Goal: Find specific page/section: Find specific page/section

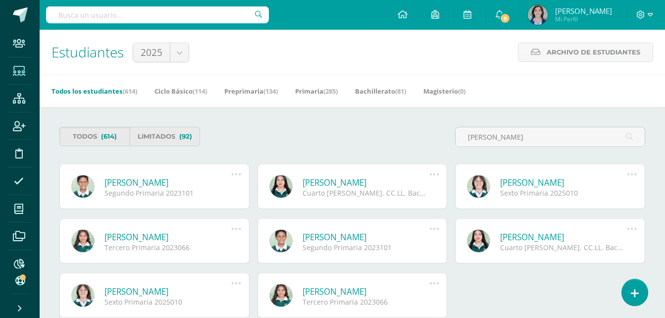
type input "sinay galdamez"
click at [142, 184] on link "[PERSON_NAME]" at bounding box center [168, 182] width 127 height 11
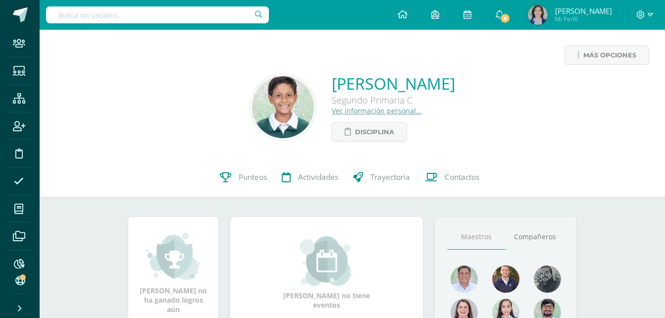
click at [252, 95] on img at bounding box center [283, 107] width 62 height 62
click at [252, 105] on img at bounding box center [283, 107] width 62 height 62
click at [332, 113] on link "Ver información personal..." at bounding box center [377, 110] width 90 height 9
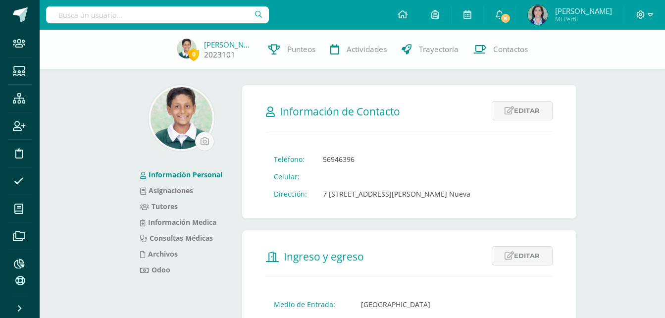
click at [186, 41] on img at bounding box center [187, 49] width 20 height 20
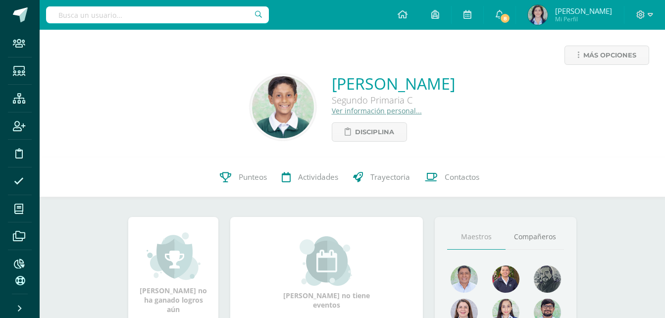
click at [252, 97] on img at bounding box center [283, 107] width 62 height 62
